Goal: Transaction & Acquisition: Book appointment/travel/reservation

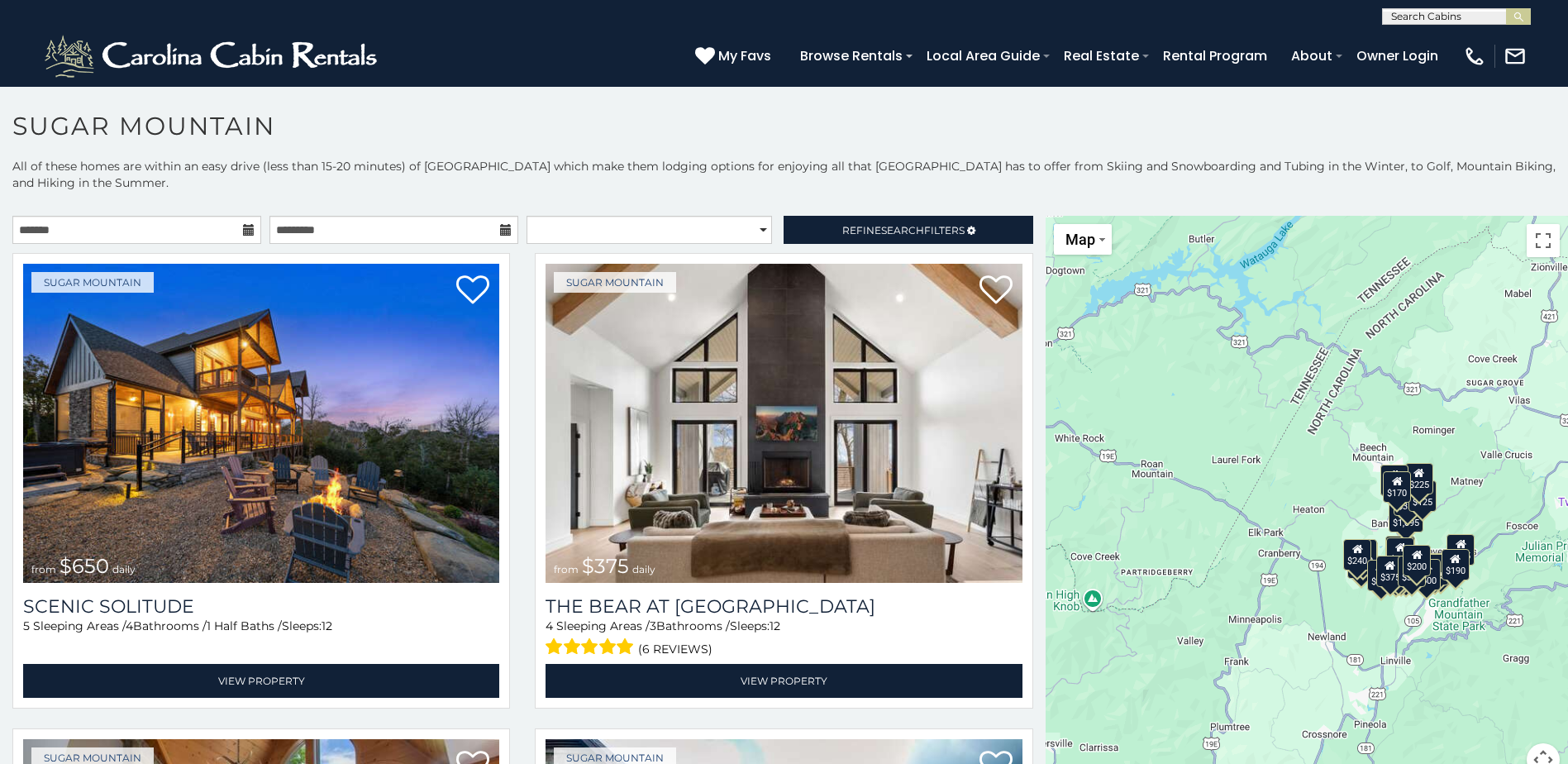
click at [1392, 502] on div "$170" at bounding box center [1397, 487] width 28 height 32
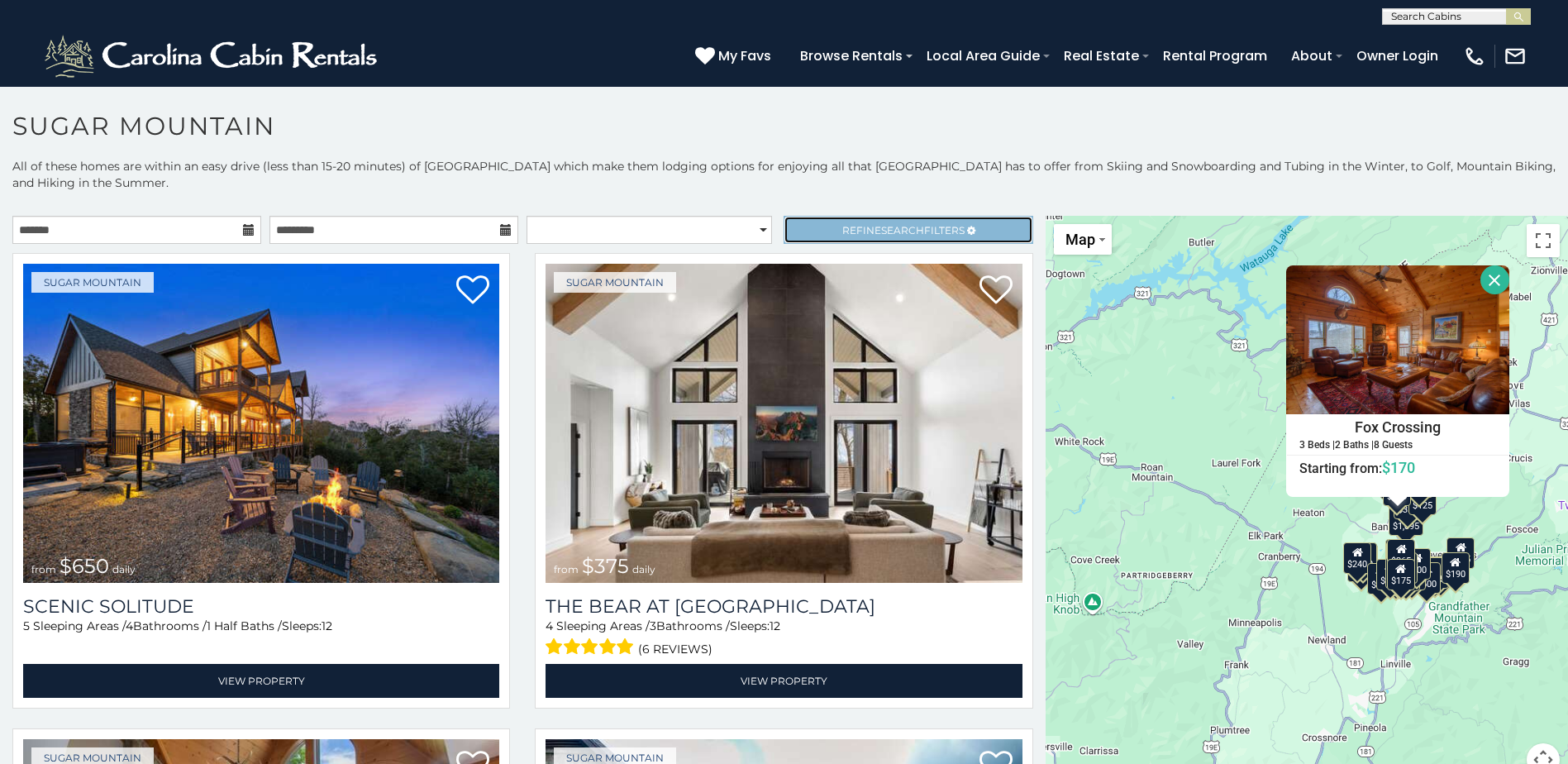
click at [917, 224] on span "Refine Search Filters" at bounding box center [904, 230] width 122 height 12
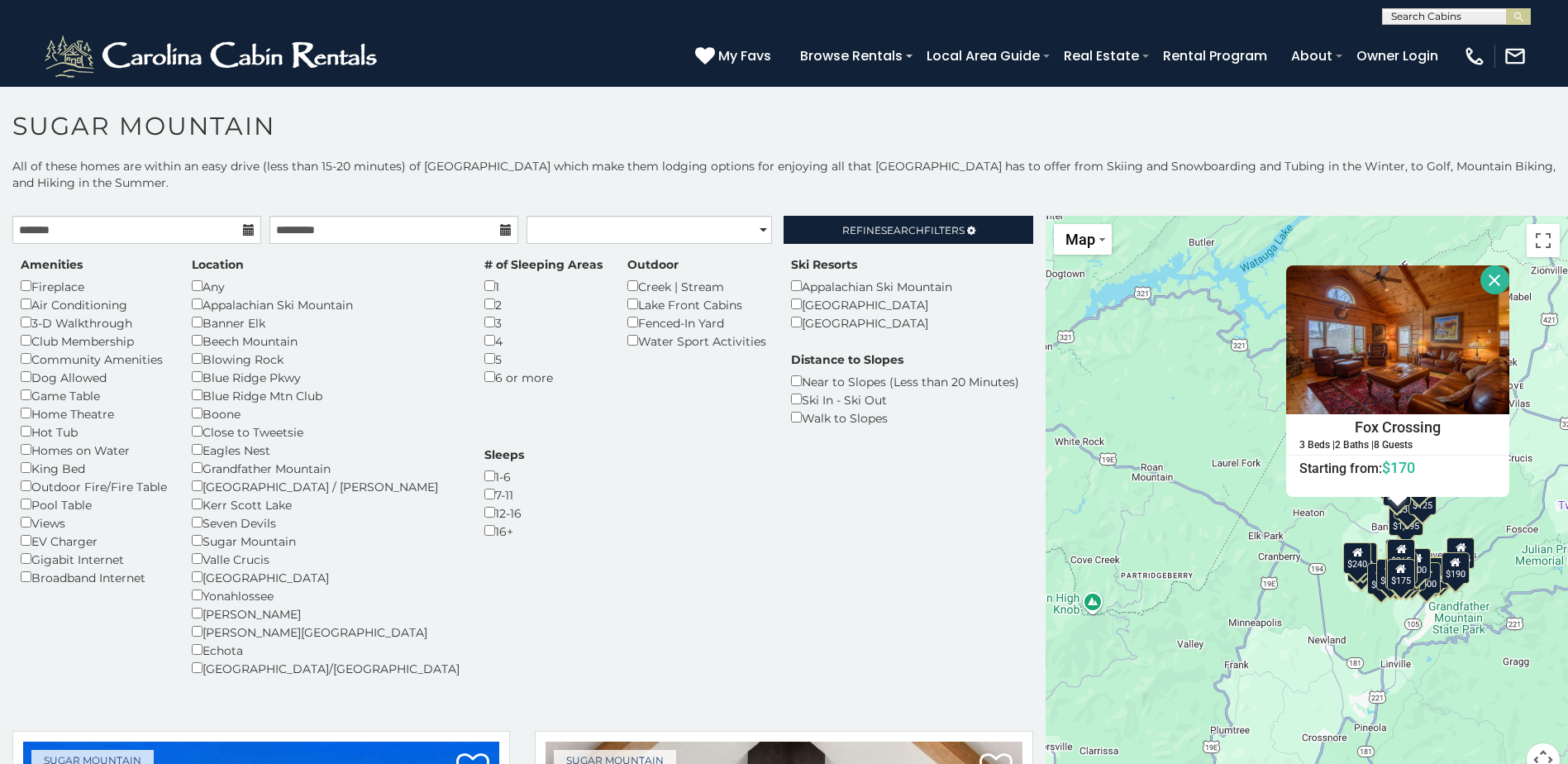
click at [70, 431] on div "Hot Tub" at bounding box center [94, 431] width 146 height 18
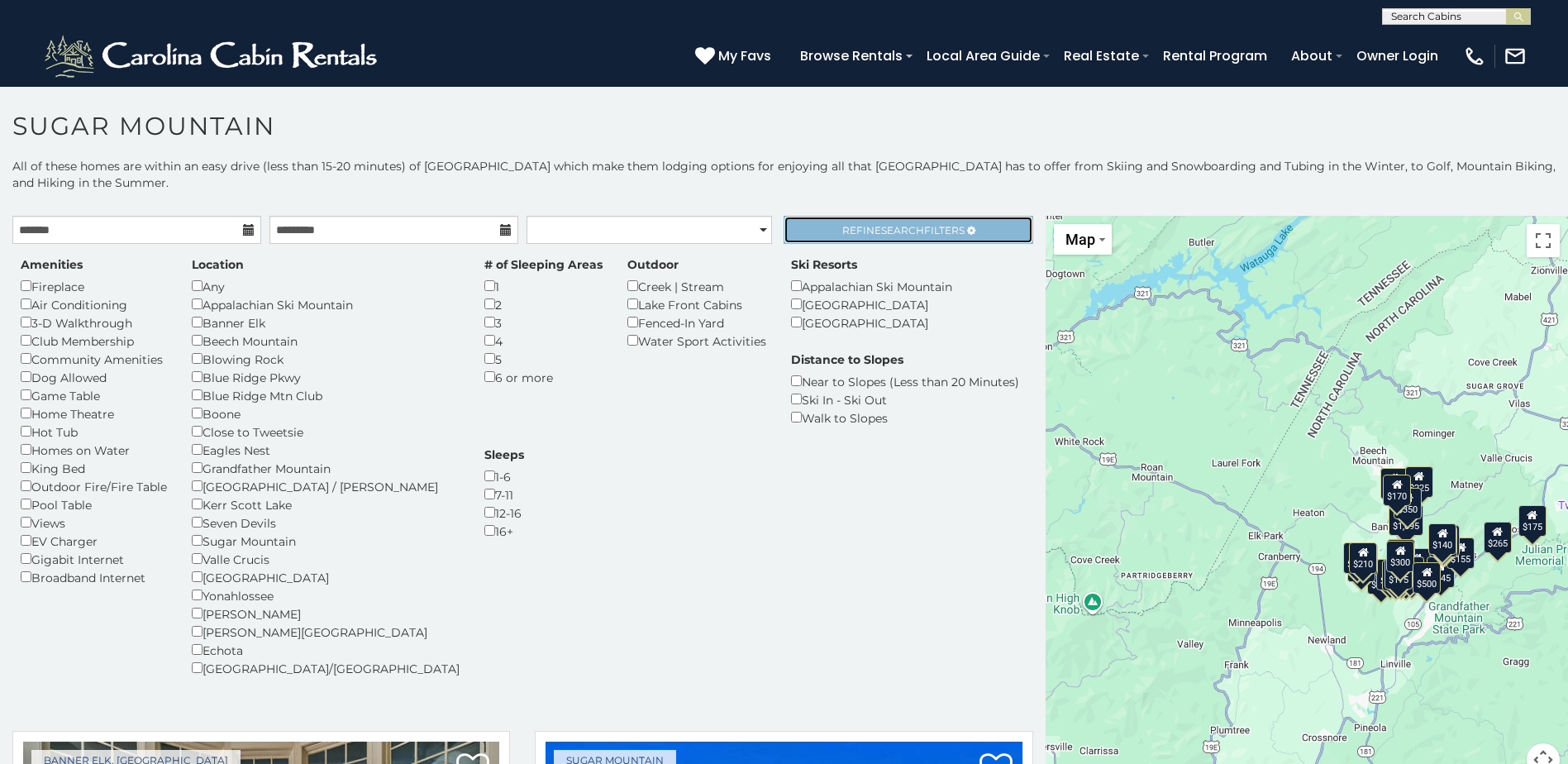
click at [843, 237] on link "Refine Search Filters" at bounding box center [908, 230] width 249 height 28
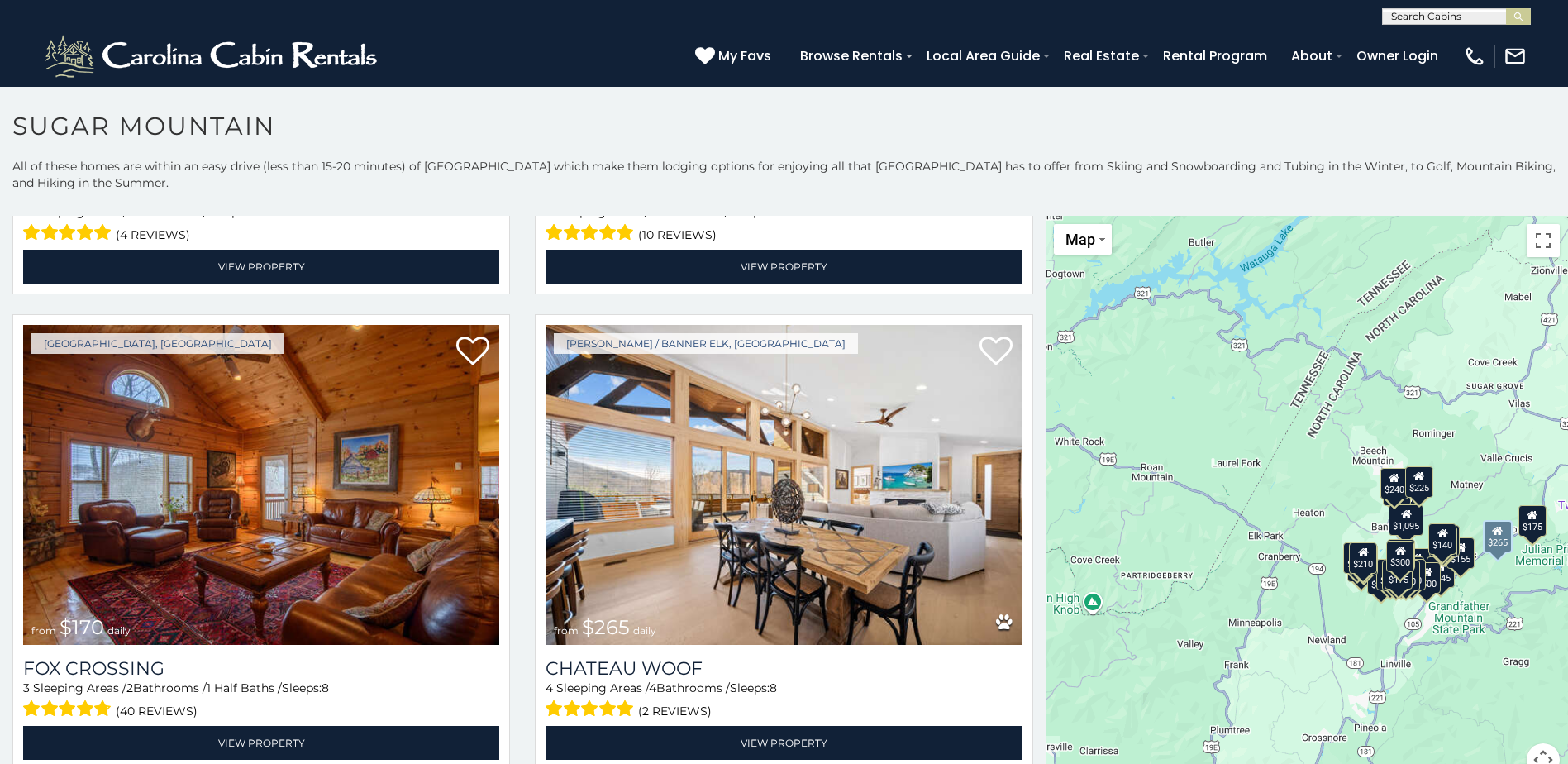
scroll to position [6107, 0]
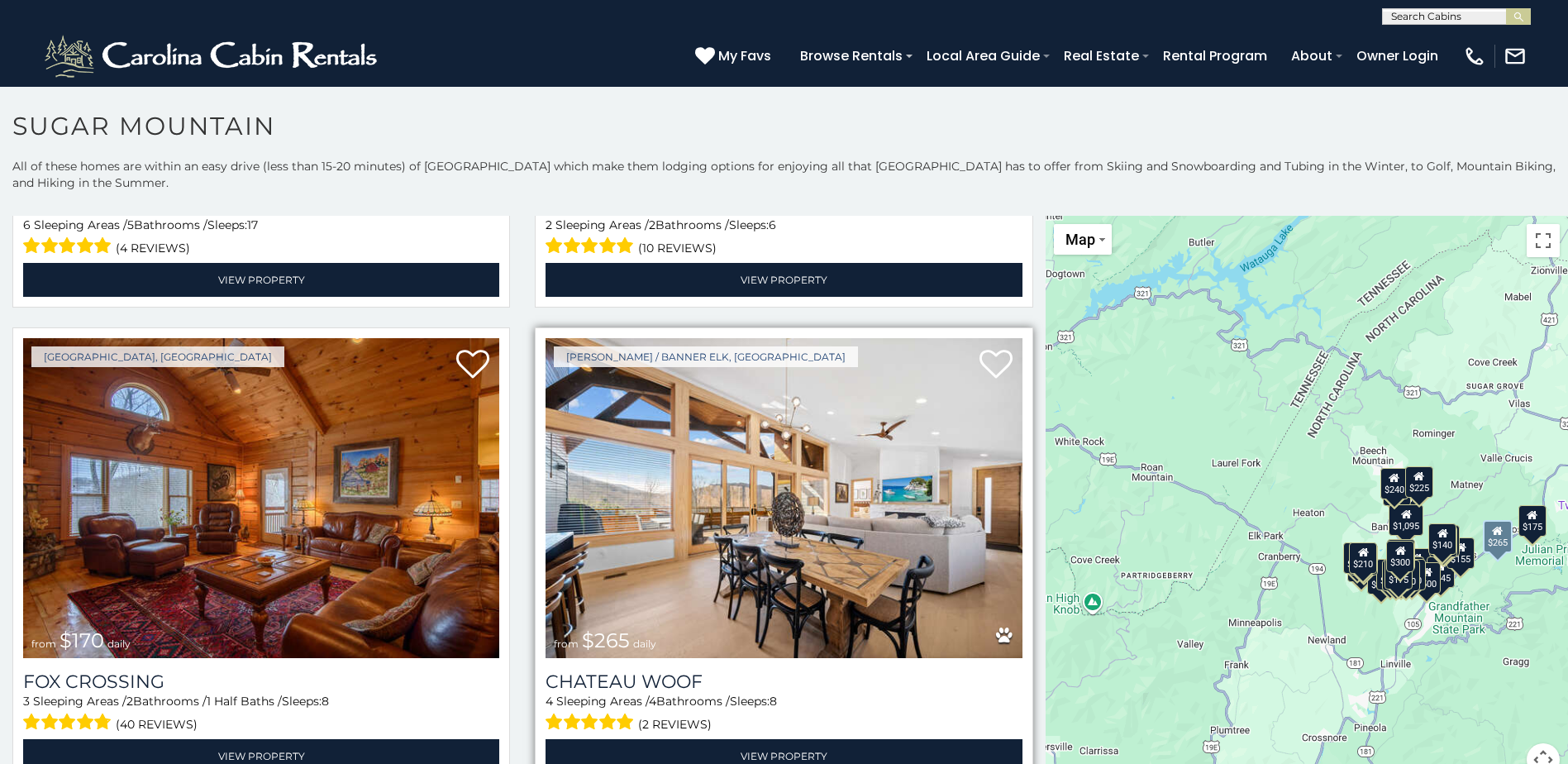
click at [812, 457] on img at bounding box center [783, 497] width 476 height 319
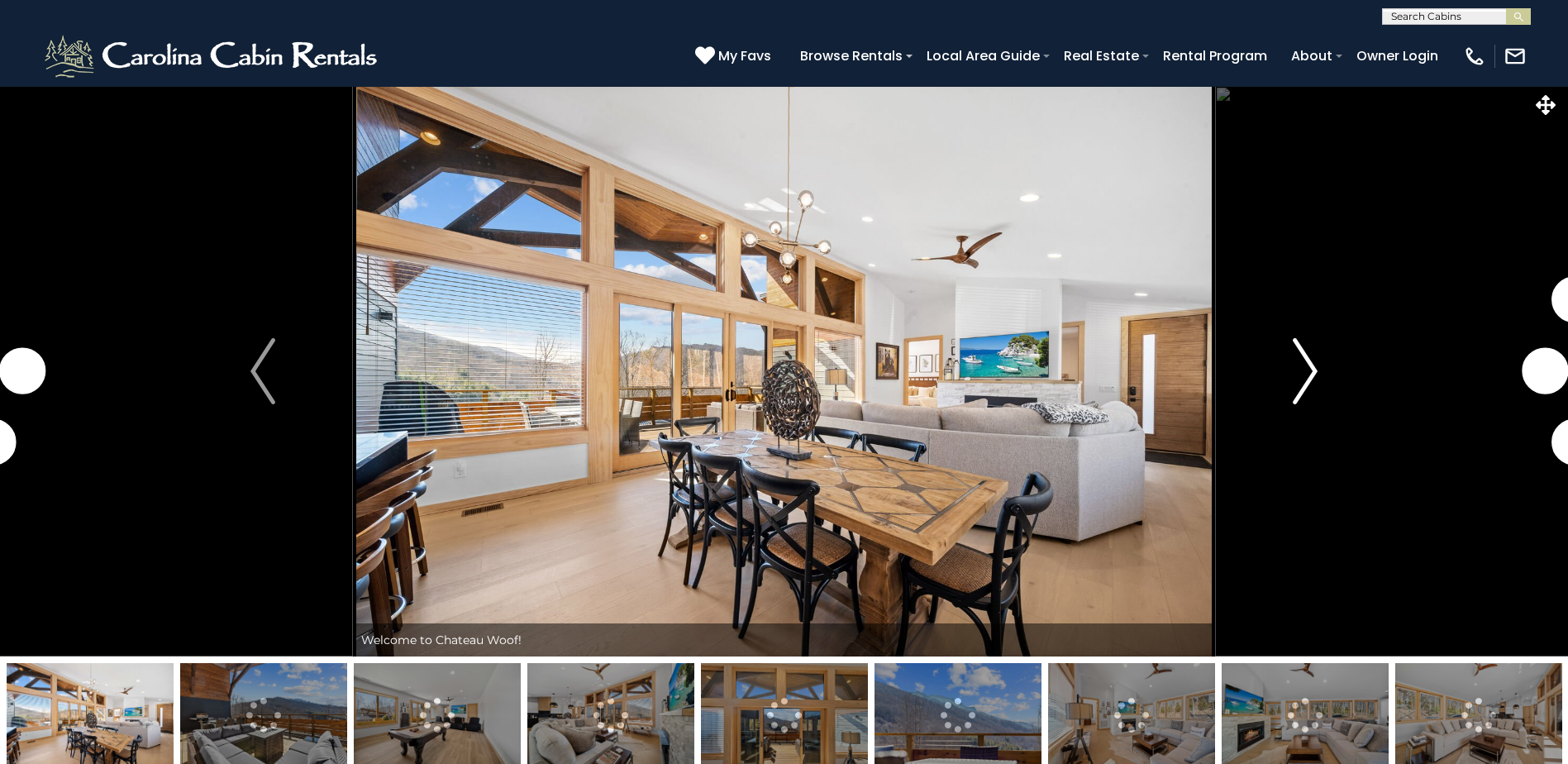
click at [1313, 373] on img "Next" at bounding box center [1306, 371] width 25 height 66
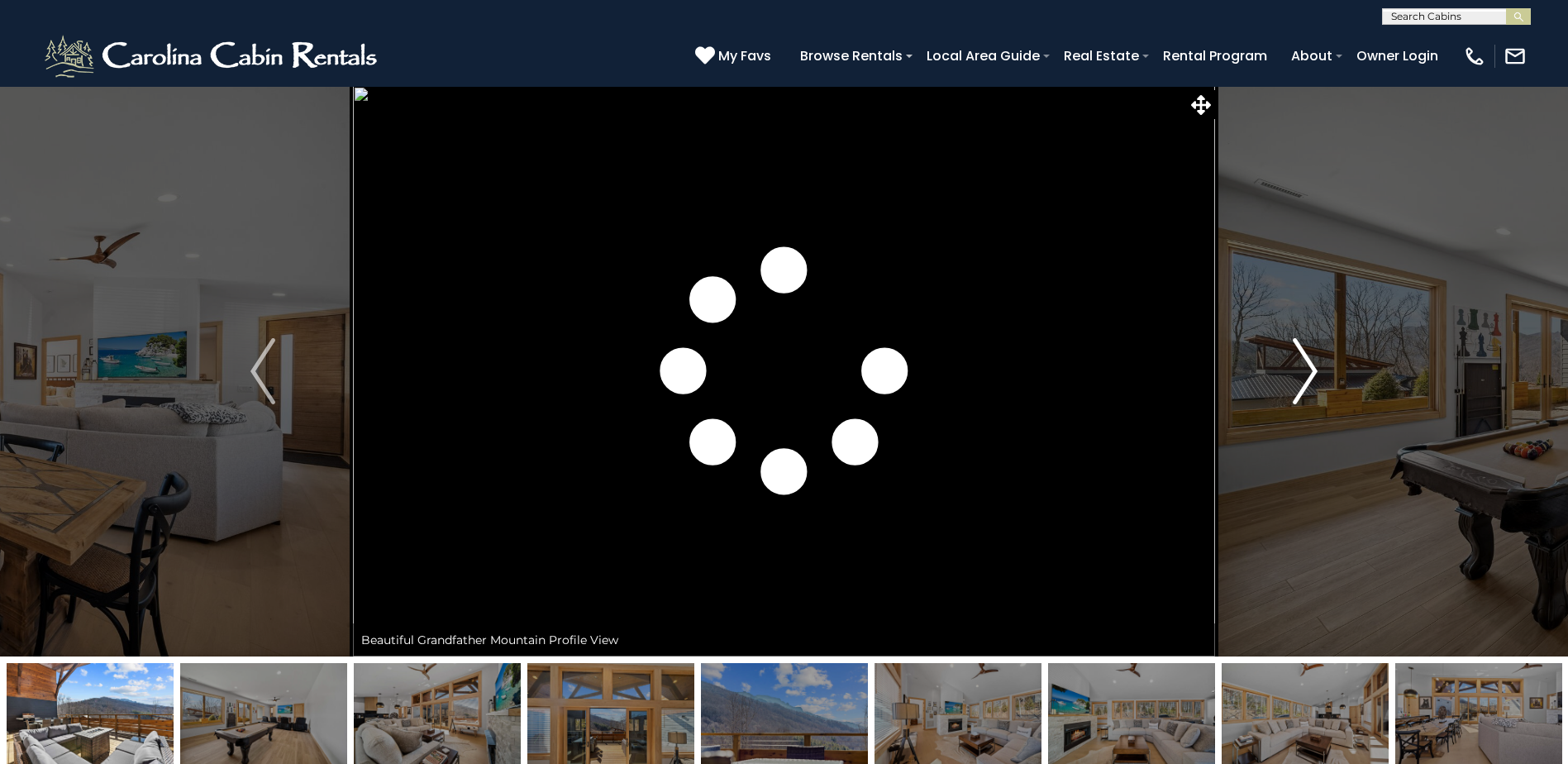
click at [1313, 373] on img "Next" at bounding box center [1306, 371] width 25 height 66
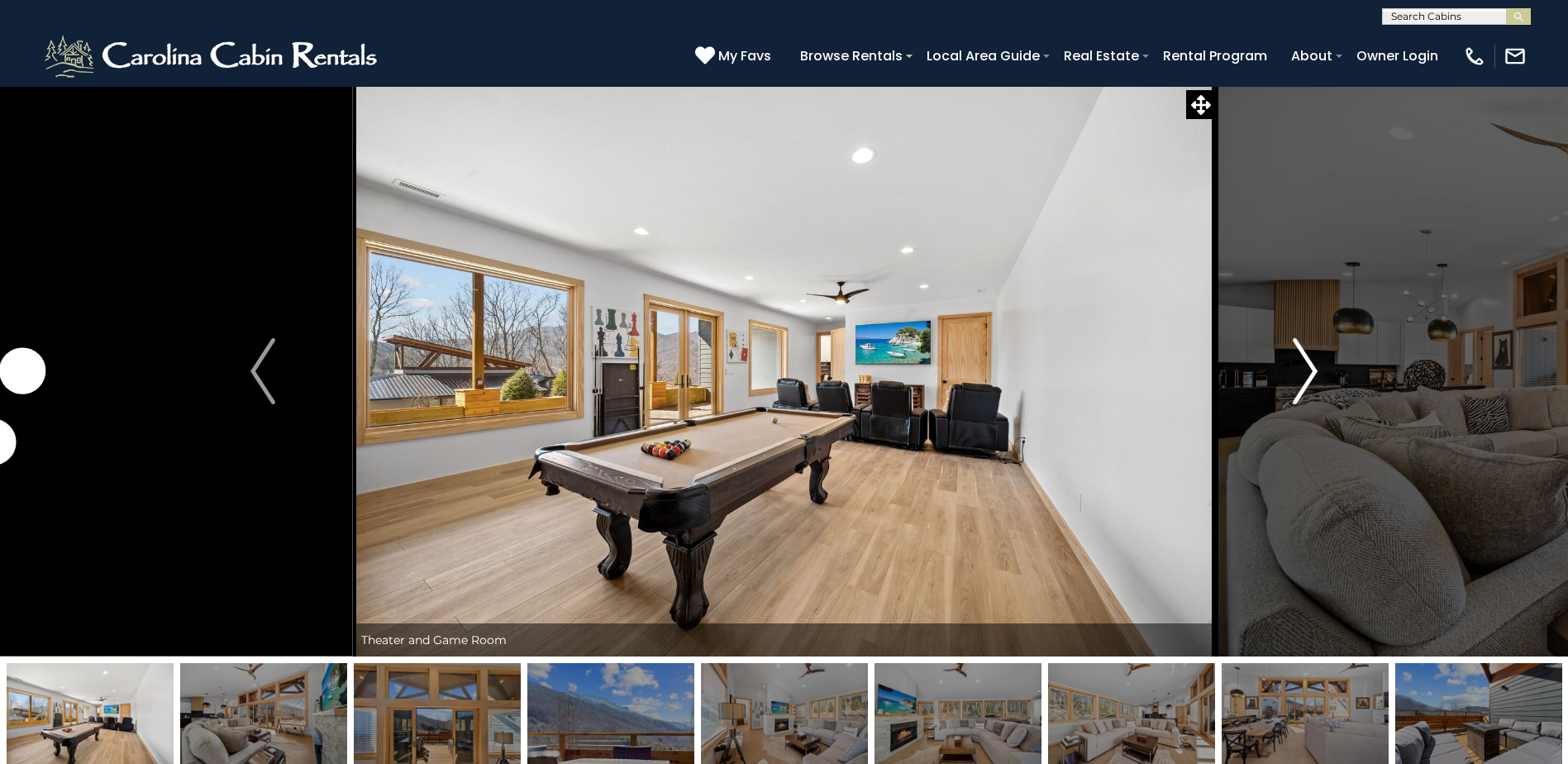
click at [1313, 373] on img "Next" at bounding box center [1306, 371] width 25 height 66
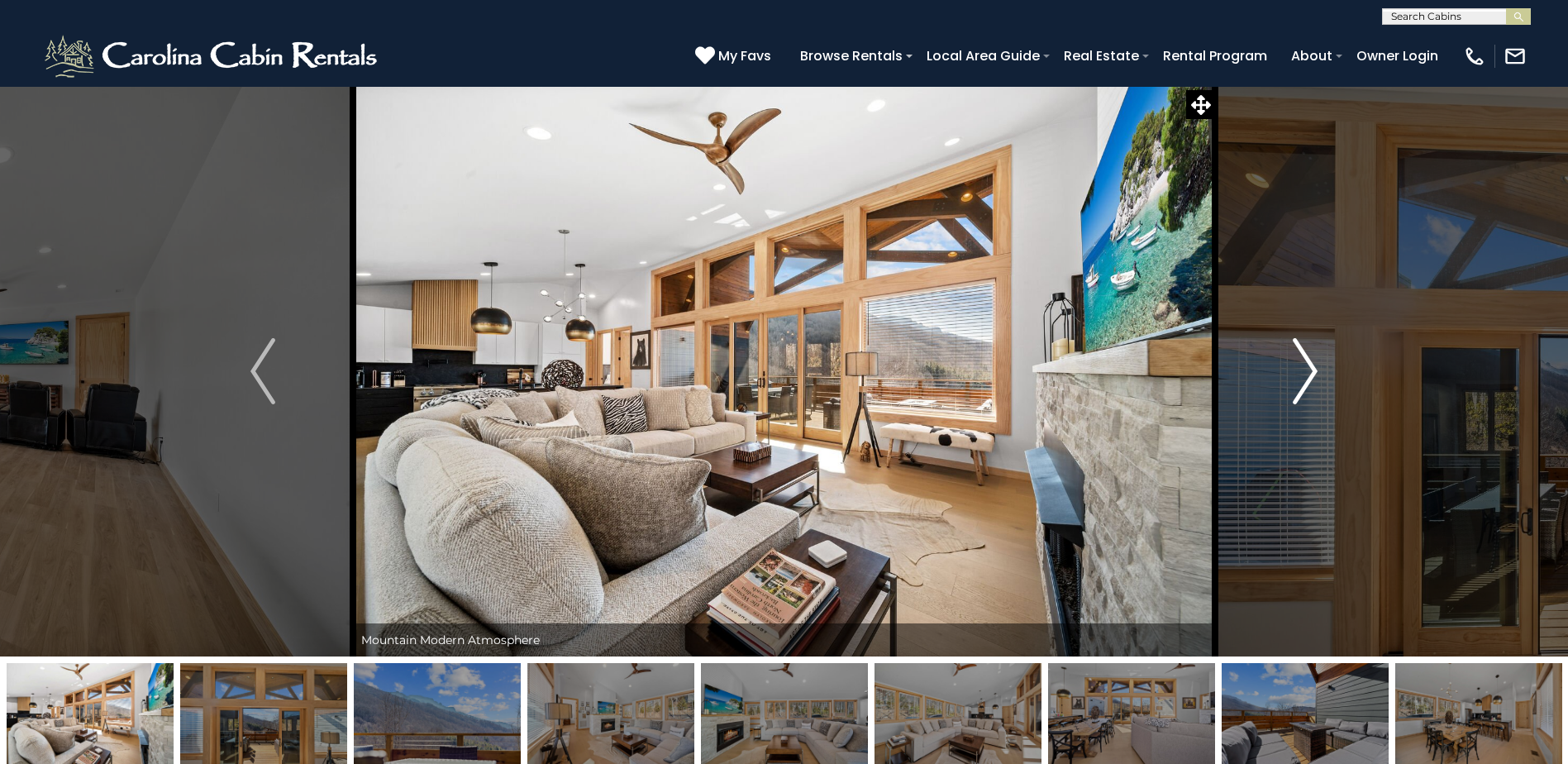
click at [1313, 373] on img "Next" at bounding box center [1306, 371] width 25 height 66
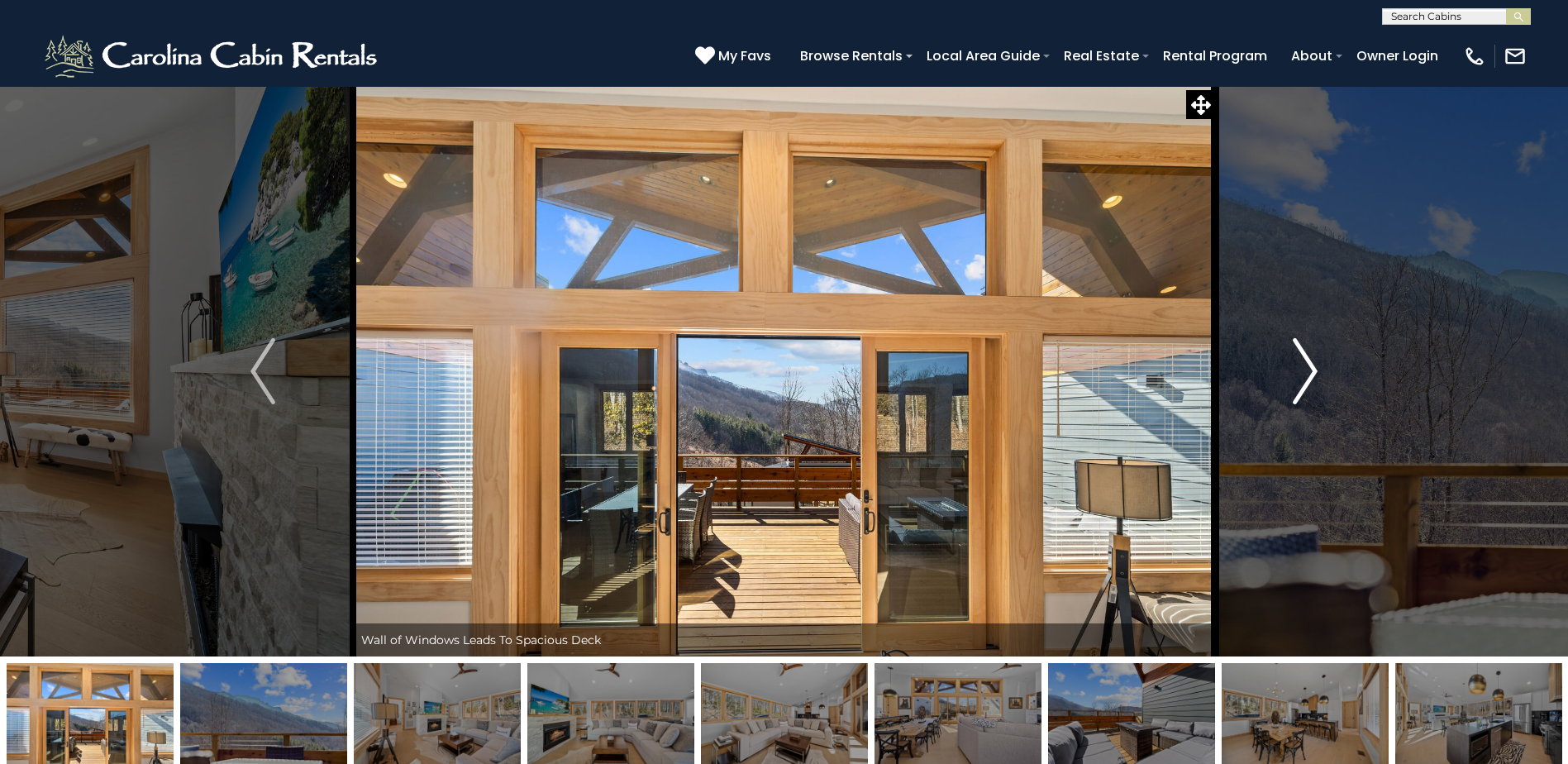
click at [1313, 373] on img "Next" at bounding box center [1306, 371] width 25 height 66
